Goal: Task Accomplishment & Management: Complete application form

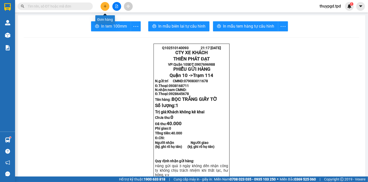
click at [104, 4] on button at bounding box center [105, 6] width 9 height 9
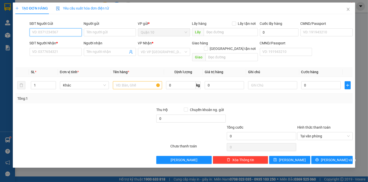
click at [74, 32] on input "SĐT Người Gửi" at bounding box center [56, 32] width 52 height 8
click at [68, 42] on div "0903349124 - diễm chi" at bounding box center [56, 43] width 46 height 6
type input "0903349124"
type input "diễm chi"
type input "083206003042"
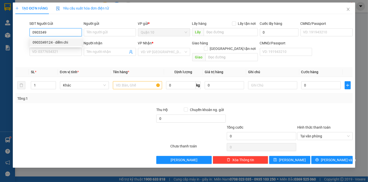
type input "0966573752"
type input "tuyết -GỌI GẤP"
type input "0903349124"
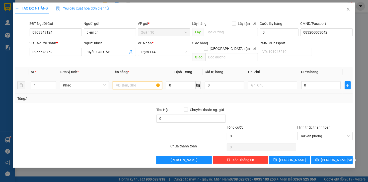
click at [124, 82] on input "text" at bounding box center [137, 85] width 49 height 8
type input "THÙNG HOA"
click at [209, 81] on input "0" at bounding box center [224, 85] width 39 height 8
type input "600.000"
click at [267, 98] on div "Transit Pickup Surcharge Ids Transit Deliver Surcharge Ids Transit Deliver Surc…" at bounding box center [184, 91] width 338 height 146
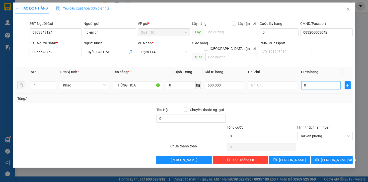
click at [305, 81] on input "0" at bounding box center [321, 85] width 39 height 8
type input "6"
type input "60"
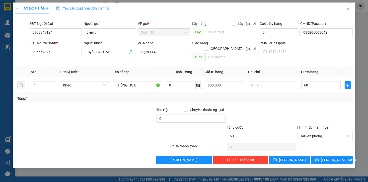
click at [304, 96] on div "Tổng: 1" at bounding box center [183, 99] width 333 height 6
type input "60.000"
click at [316, 156] on button "[PERSON_NAME] và In" at bounding box center [332, 160] width 41 height 8
drag, startPoint x: 316, startPoint y: 155, endPoint x: 310, endPoint y: 142, distance: 14.9
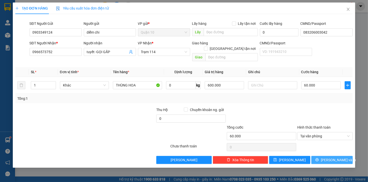
click at [316, 156] on button "[PERSON_NAME] và In" at bounding box center [332, 160] width 41 height 8
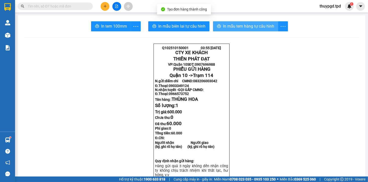
click at [242, 29] on span "In mẫu tem hàng tự cấu hình" at bounding box center [248, 26] width 51 height 6
click at [243, 29] on span "In mẫu tem hàng tự cấu hình" at bounding box center [248, 26] width 51 height 6
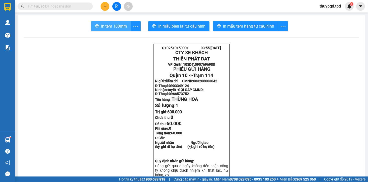
click at [113, 27] on span "In tem 100mm" at bounding box center [114, 26] width 26 height 6
